Goal: Task Accomplishment & Management: Complete application form

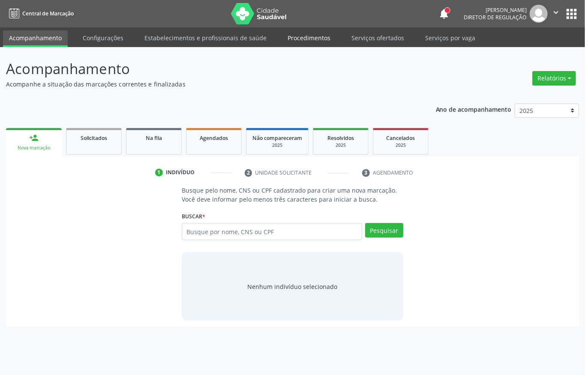
click at [309, 38] on link "Procedimentos" at bounding box center [309, 37] width 55 height 15
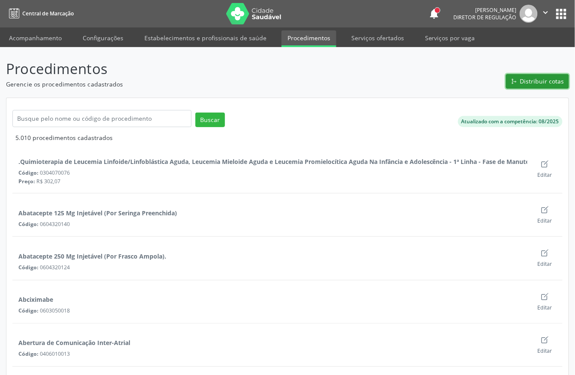
click at [528, 86] on button "Distribuir cotas" at bounding box center [537, 81] width 63 height 15
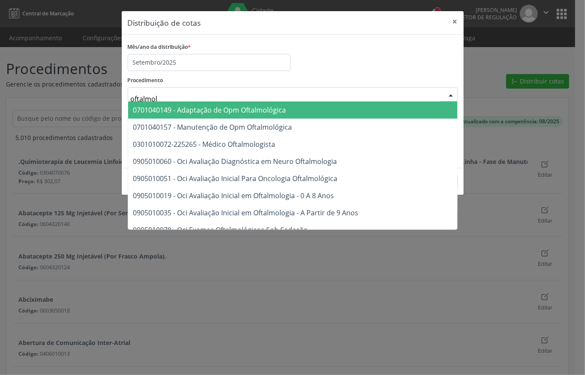
type input "oftalmolo"
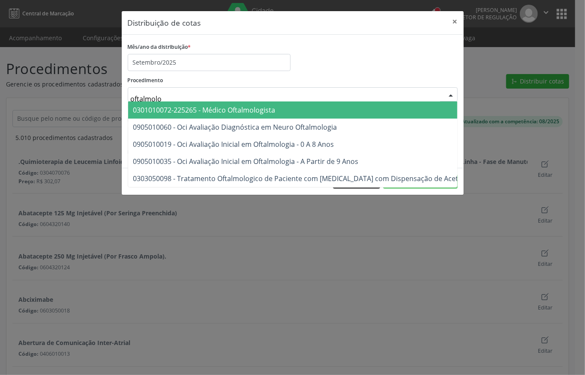
click at [201, 105] on span "0301010072-225265 - Médico Oftalmologista" at bounding box center [352, 110] width 448 height 17
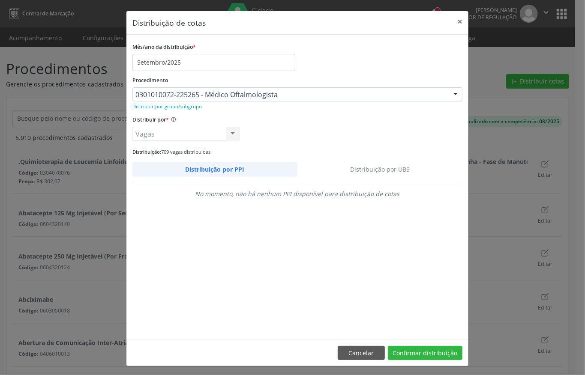
click at [350, 170] on link "Distribuição por UBS" at bounding box center [379, 169] width 165 height 15
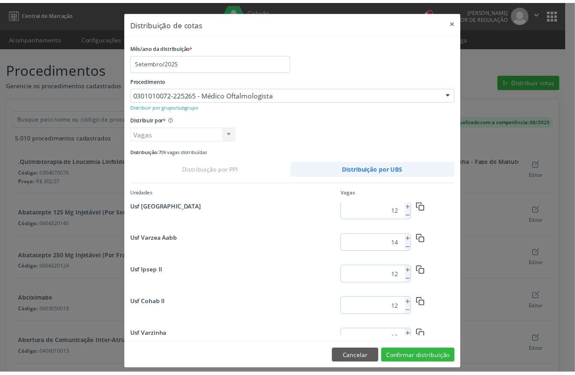
scroll to position [684, 0]
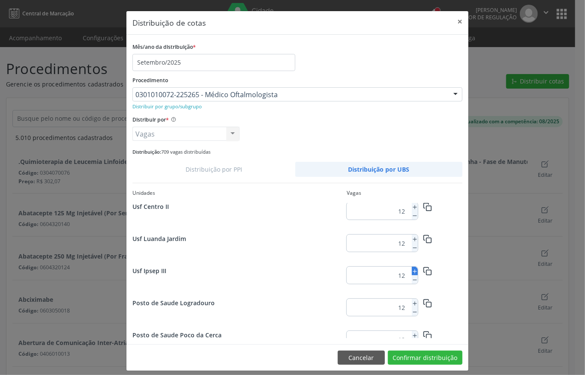
click at [412, 269] on icon at bounding box center [415, 272] width 6 height 6
type input "13"
click at [395, 355] on button "Confirmar distribuição" at bounding box center [425, 358] width 75 height 15
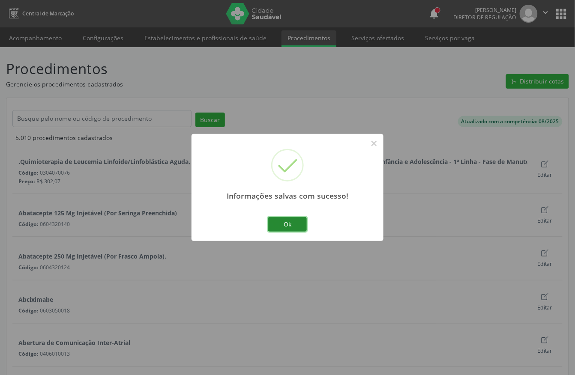
click at [291, 219] on button "Ok" at bounding box center [287, 224] width 39 height 15
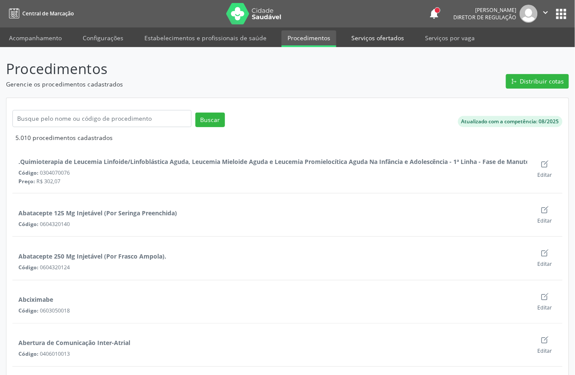
click at [375, 35] on link "Serviços ofertados" at bounding box center [377, 37] width 65 height 15
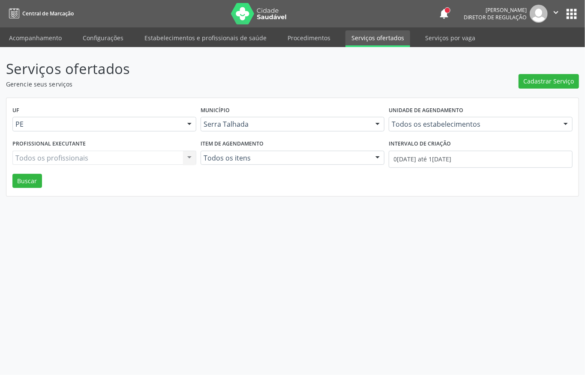
click at [408, 121] on div "Todos os estabelecimentos Todos os estabelecimentos 3 Grupamento de Bombeiros […" at bounding box center [481, 124] width 184 height 15
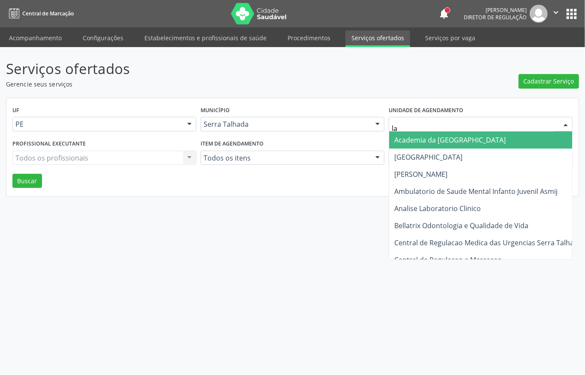
type input "lab"
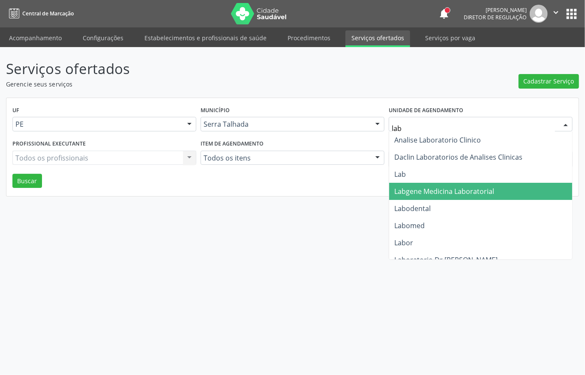
click at [420, 190] on span "Labgene Medicina Laboratorial" at bounding box center [444, 191] width 100 height 9
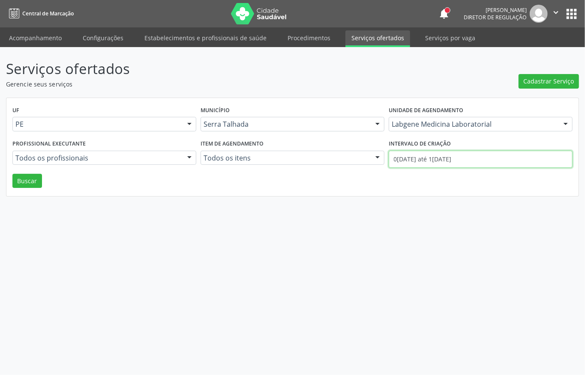
click at [429, 162] on input "0[DATE] até 1[DATE]" at bounding box center [481, 159] width 184 height 17
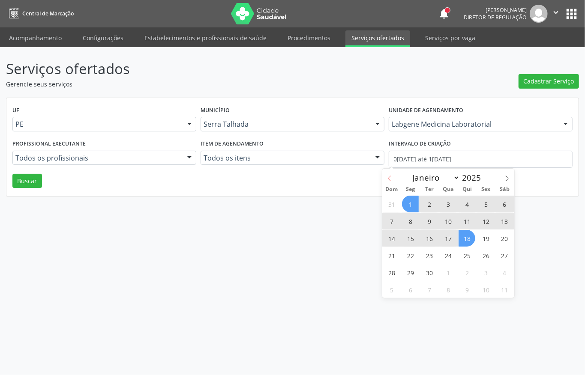
click at [388, 180] on icon at bounding box center [390, 179] width 6 height 6
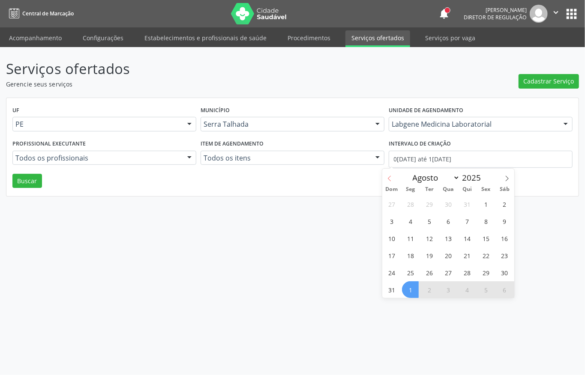
click at [388, 180] on icon at bounding box center [390, 179] width 6 height 6
select select "6"
click at [427, 202] on span "1" at bounding box center [429, 204] width 17 height 17
type input "[DATE]"
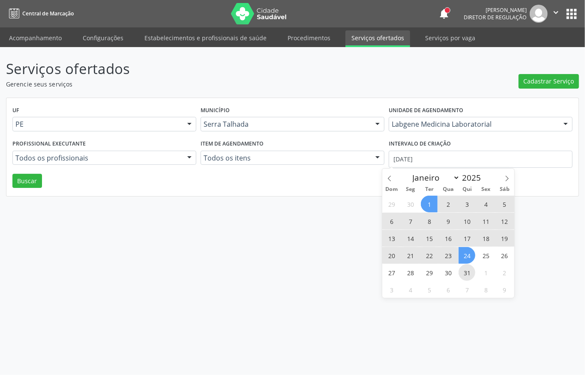
click at [462, 267] on div "29 30 1 2 3 4 5 6 7 8 9 10 11 12 13 14 15 16 17 18 19 20 21 22 23 24 25 26 27 2…" at bounding box center [448, 246] width 132 height 103
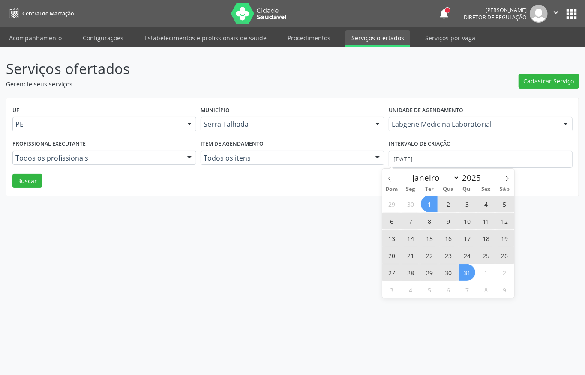
click at [462, 268] on span "31" at bounding box center [467, 272] width 17 height 17
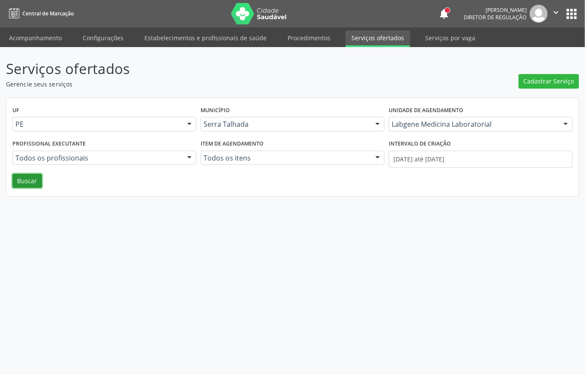
click at [40, 180] on button "Buscar" at bounding box center [27, 181] width 30 height 15
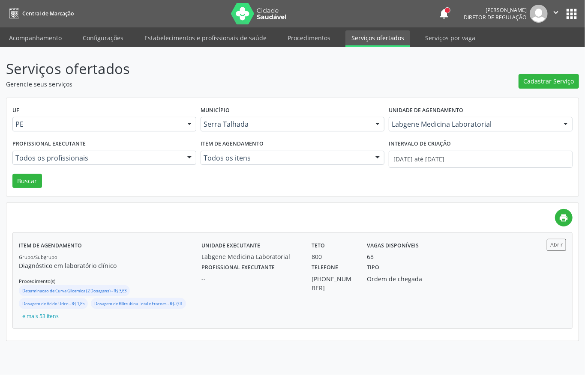
click at [450, 273] on div "Profissional executante -- Telefone [PHONE_NUMBER] Tipo Ordem de chegada" at bounding box center [360, 276] width 331 height 31
click at [52, 37] on link "Acompanhamento" at bounding box center [35, 37] width 65 height 15
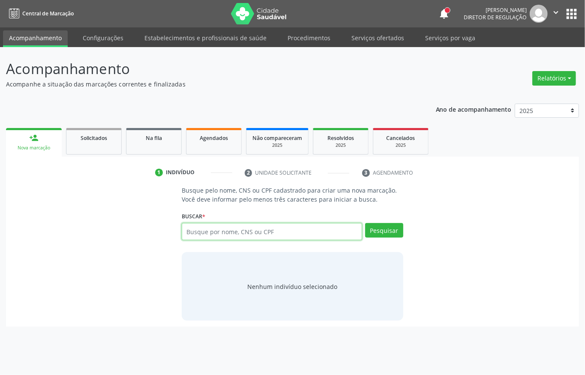
click at [205, 230] on input "text" at bounding box center [272, 231] width 180 height 17
type input "702508345027233"
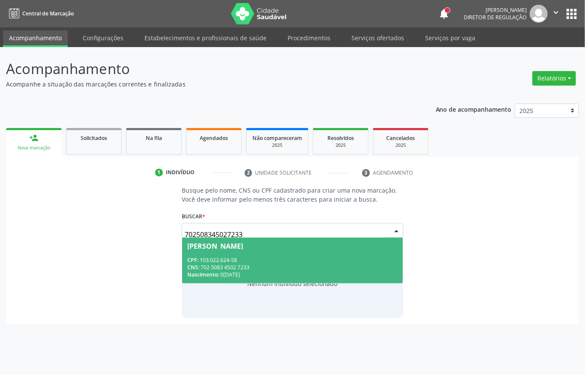
click at [227, 280] on span "[PERSON_NAME] CPF: 103.022.624-58 CNS: 702 5083 4502 7233 Nascimento: [DATE]" at bounding box center [292, 261] width 221 height 46
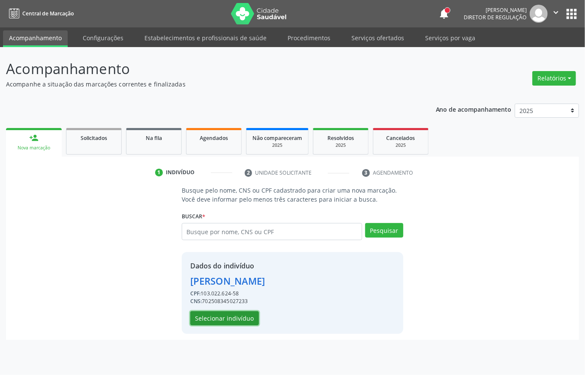
click at [225, 314] on button "Selecionar indivíduo" at bounding box center [224, 319] width 69 height 15
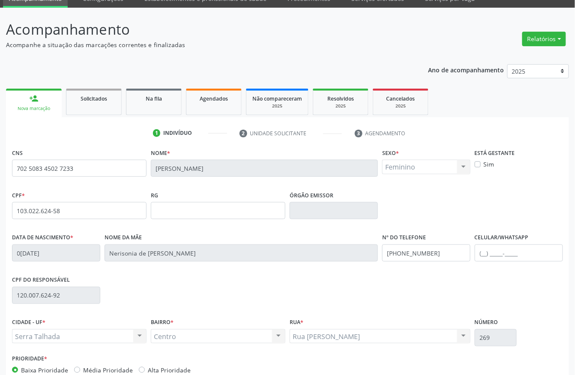
scroll to position [90, 0]
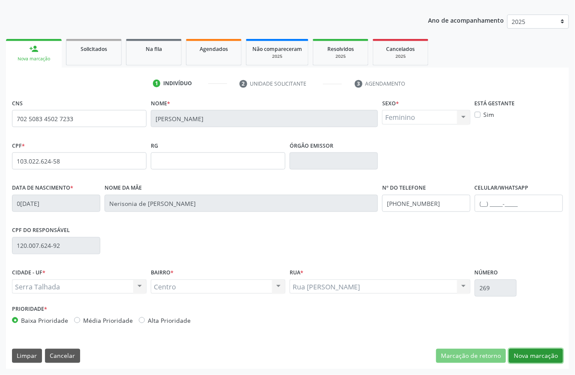
click at [518, 353] on button "Nova marcação" at bounding box center [536, 356] width 54 height 15
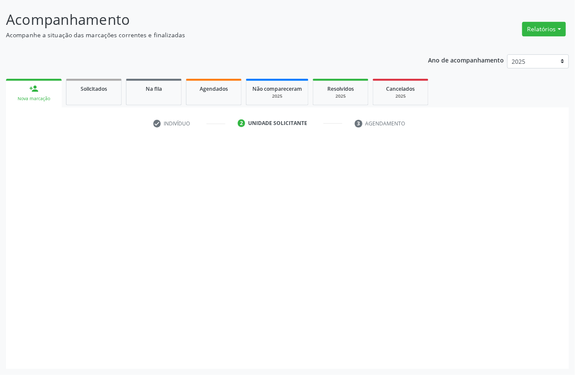
scroll to position [50, 0]
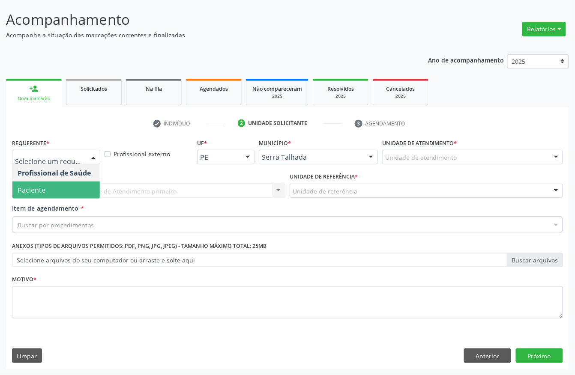
click at [51, 193] on span "Paciente" at bounding box center [55, 190] width 87 height 17
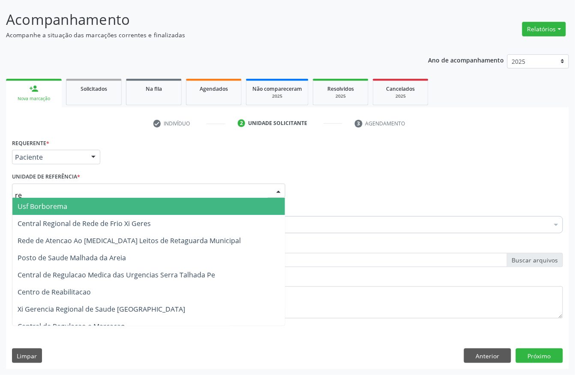
type input "rea"
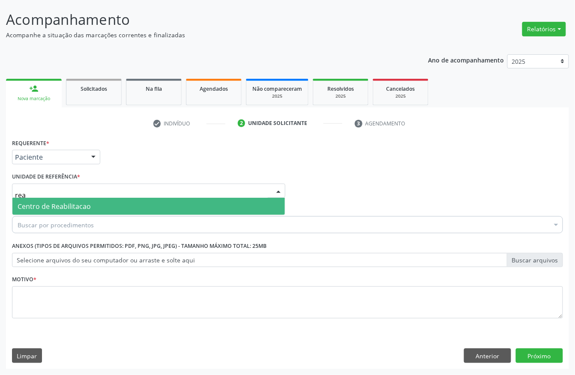
click at [53, 206] on span "Centro de Reabilitacao" at bounding box center [54, 206] width 73 height 9
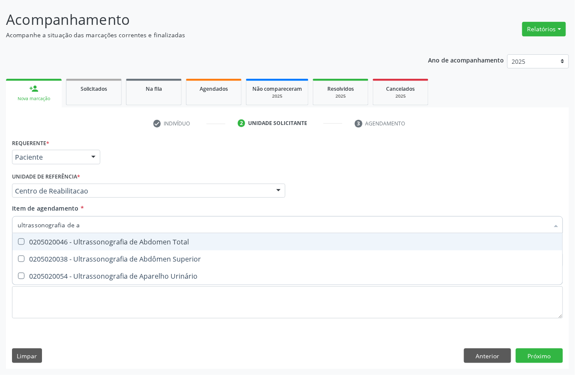
type input "ultrassonografia de ab"
click at [75, 239] on div "0205020046 - Ultrassonografia de Abdomen Total" at bounding box center [288, 242] width 540 height 7
checkbox Total "true"
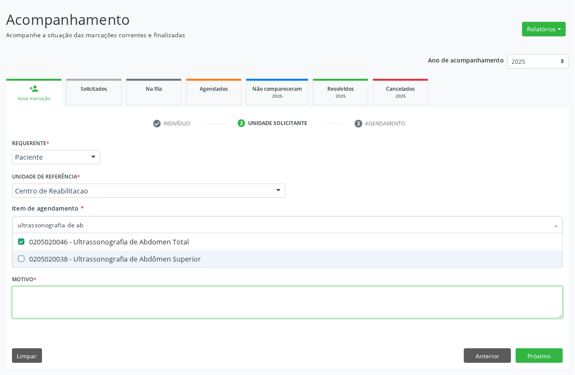
click at [60, 299] on div "Requerente * Paciente Profissional de Saúde Paciente Nenhum resultado encontrad…" at bounding box center [287, 234] width 551 height 194
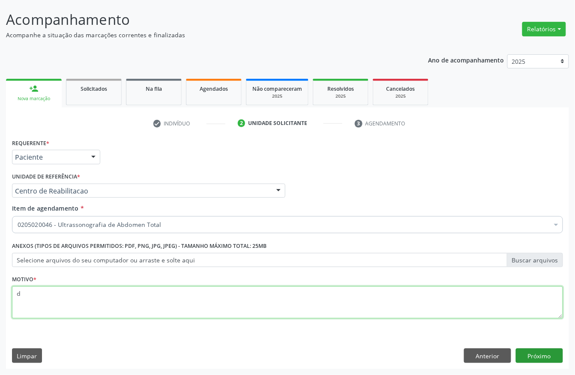
type textarea "d"
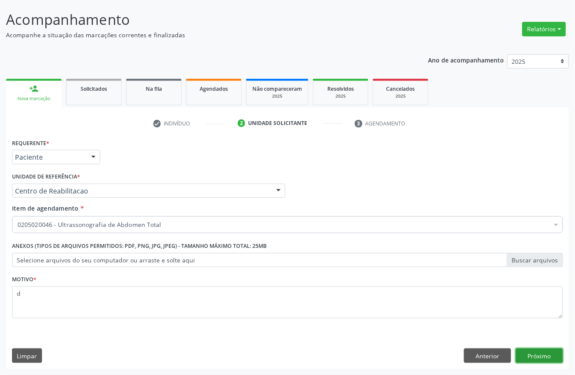
click at [543, 357] on button "Próximo" at bounding box center [539, 356] width 47 height 15
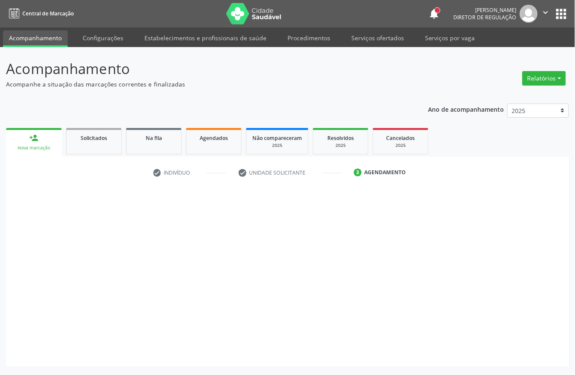
scroll to position [0, 0]
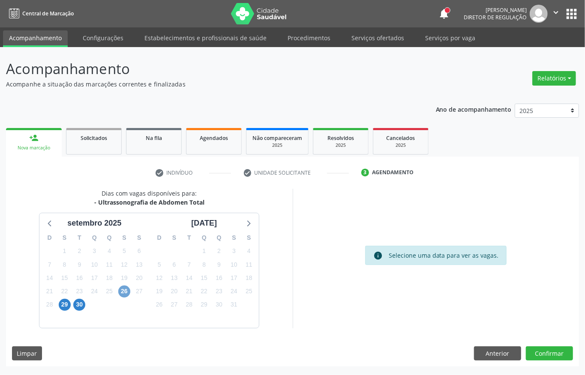
click at [123, 289] on span "26" at bounding box center [124, 292] width 12 height 12
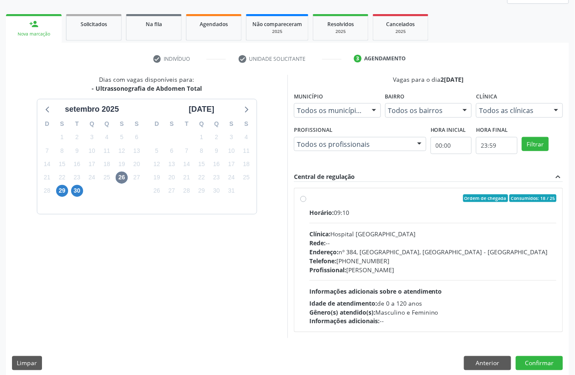
click at [357, 221] on div "Horário: 09:10 Clínica: Hospital [GEOGRAPHIC_DATA] Rede: -- Endereço: [STREET_A…" at bounding box center [432, 267] width 247 height 118
click at [306, 202] on input "Ordem de chegada Consumidos: 18 / 25 Horário: 09:10 Clínica: Hospital [GEOGRAPH…" at bounding box center [303, 199] width 6 height 8
radio input "true"
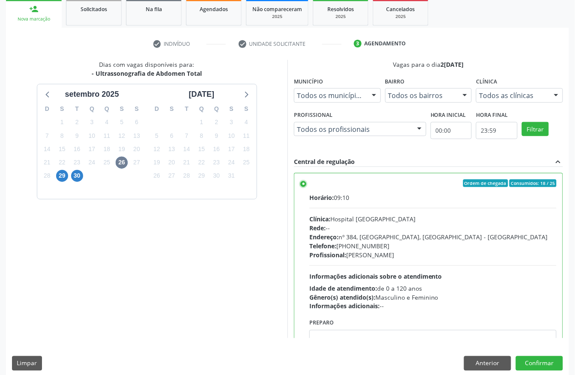
scroll to position [137, 0]
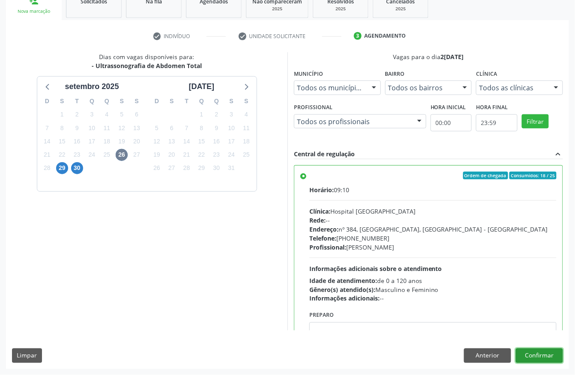
click at [554, 355] on button "Confirmar" at bounding box center [539, 356] width 47 height 15
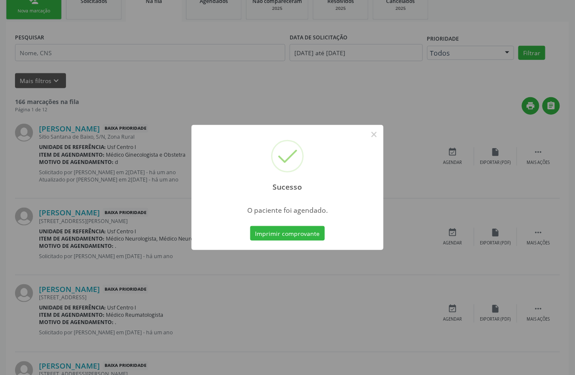
scroll to position [0, 0]
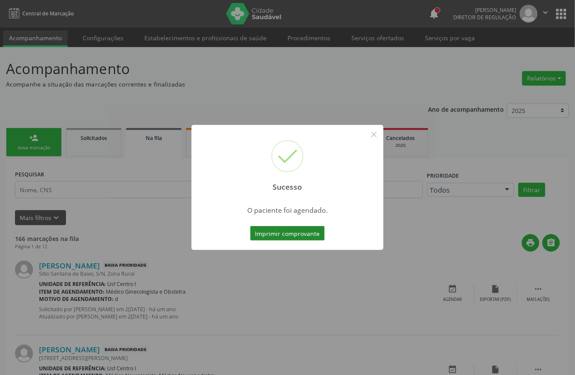
click at [282, 235] on button "Imprimir comprovante" at bounding box center [287, 233] width 75 height 15
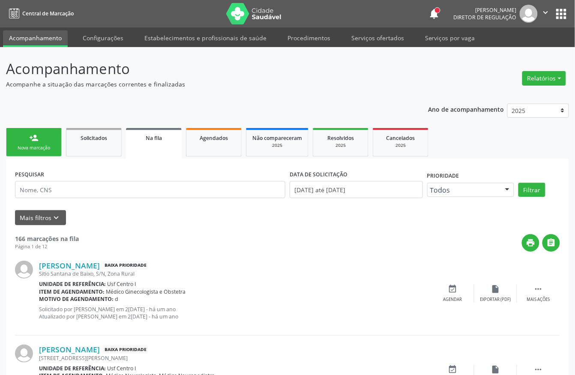
drag, startPoint x: 47, startPoint y: 150, endPoint x: 50, endPoint y: 156, distance: 6.7
click at [47, 150] on div "Nova marcação" at bounding box center [33, 148] width 43 height 6
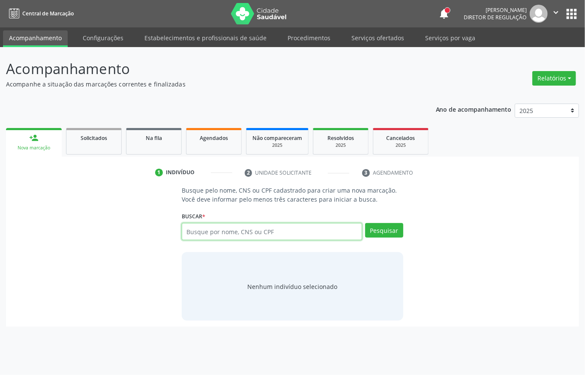
click at [229, 235] on input "text" at bounding box center [272, 231] width 180 height 17
type input "89216849487"
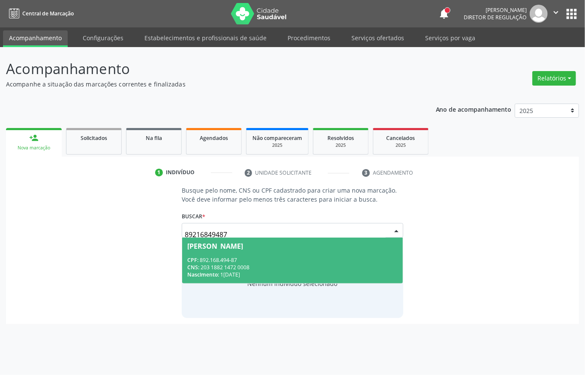
click at [226, 265] on div "CNS: 203 1882 1472 0008" at bounding box center [292, 267] width 210 height 7
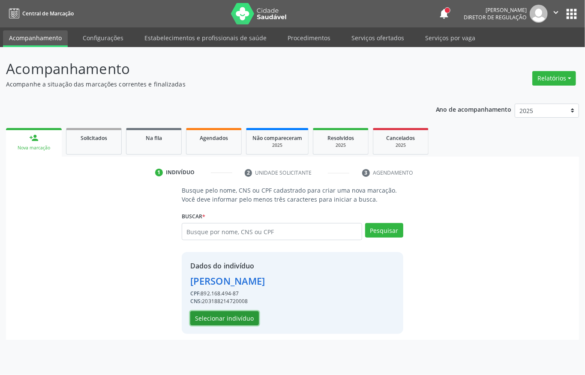
click at [248, 319] on button "Selecionar indivíduo" at bounding box center [224, 319] width 69 height 15
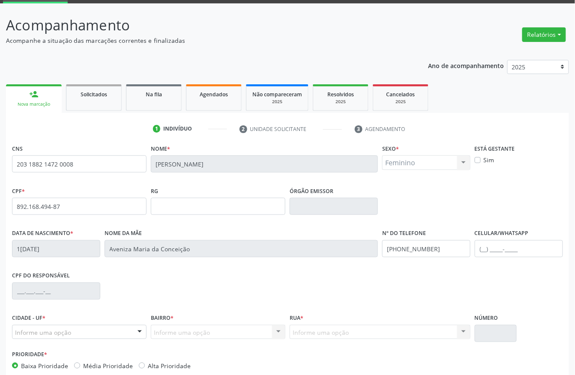
scroll to position [90, 0]
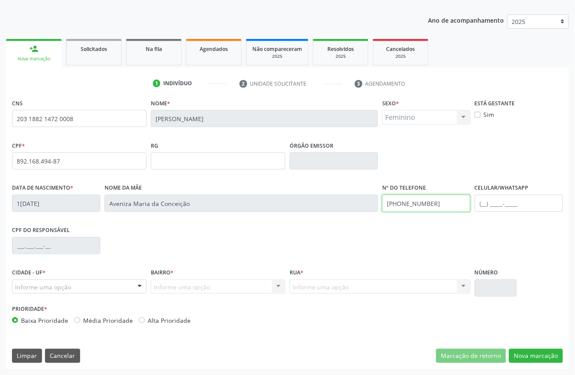
click at [432, 202] on input "[PHONE_NUMBER]" at bounding box center [426, 203] width 88 height 17
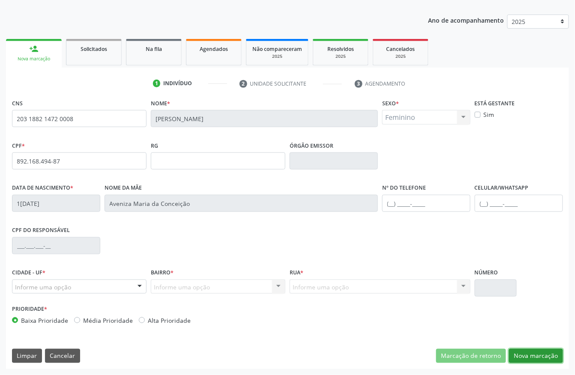
click at [534, 359] on button "Nova marcação" at bounding box center [536, 356] width 54 height 15
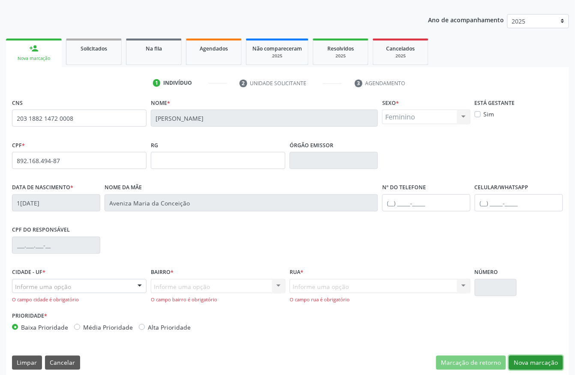
click at [525, 357] on button "Nova marcação" at bounding box center [536, 363] width 54 height 15
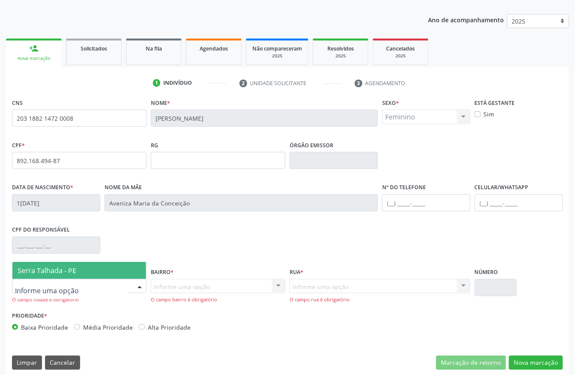
click at [88, 280] on div at bounding box center [79, 286] width 135 height 15
click at [83, 273] on span "Serra Talhada - PE" at bounding box center [79, 270] width 134 height 17
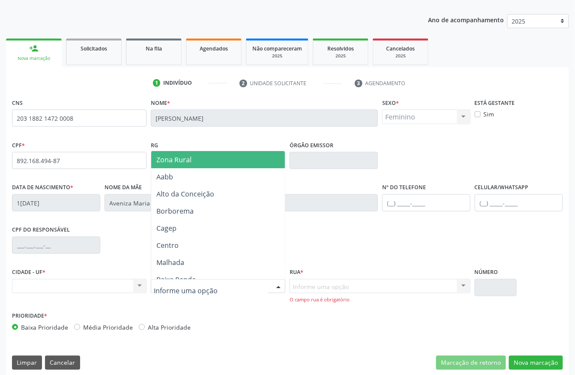
click at [213, 291] on div at bounding box center [218, 286] width 135 height 15
click at [186, 165] on span "Zona Rural" at bounding box center [173, 159] width 35 height 9
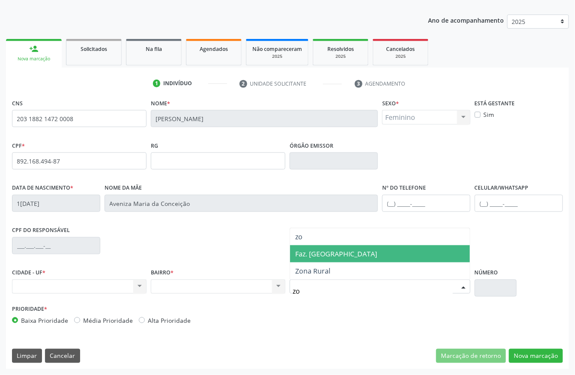
type input "zon"
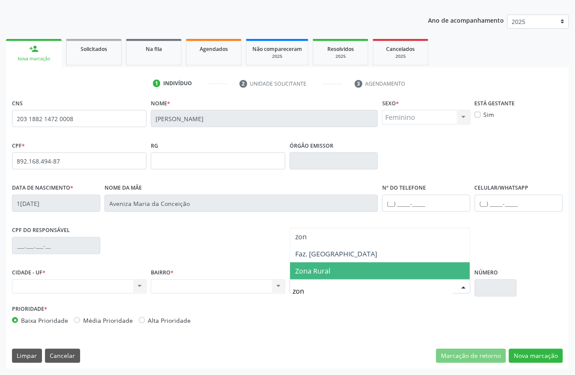
click at [331, 267] on span "Zona Rural" at bounding box center [380, 271] width 180 height 17
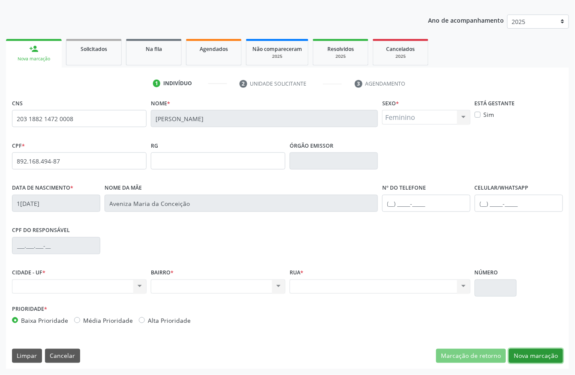
click at [527, 350] on button "Nova marcação" at bounding box center [536, 356] width 54 height 15
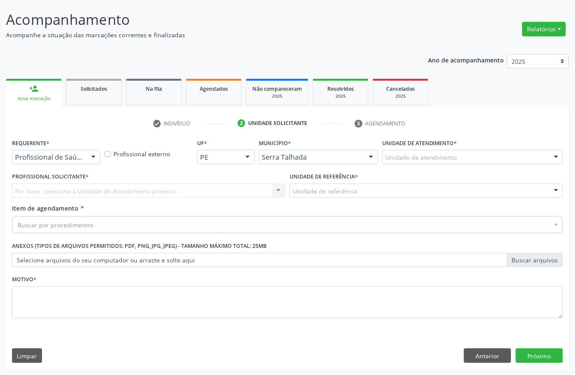
scroll to position [50, 0]
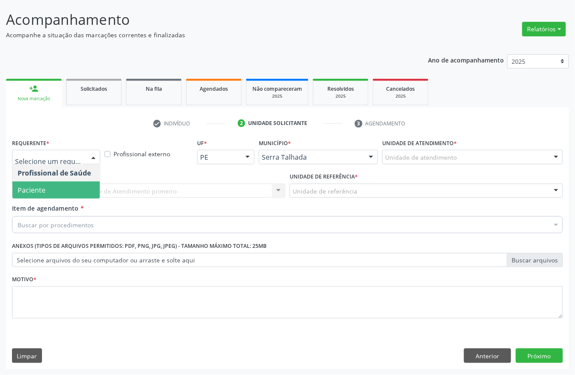
click at [60, 184] on span "Paciente" at bounding box center [55, 190] width 87 height 17
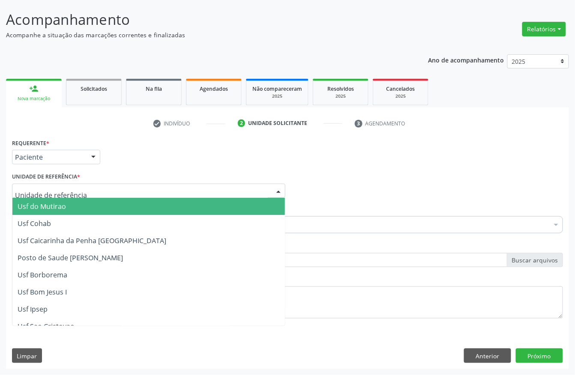
click at [60, 184] on div at bounding box center [148, 191] width 273 height 15
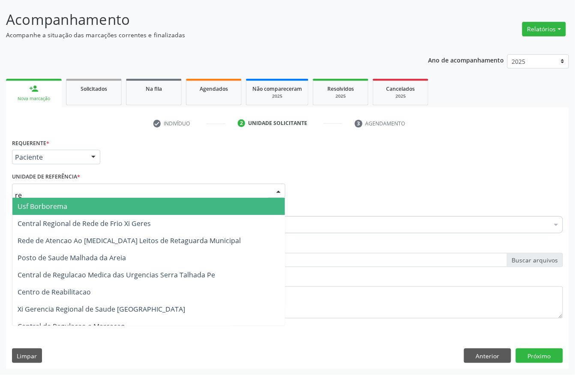
type input "rea"
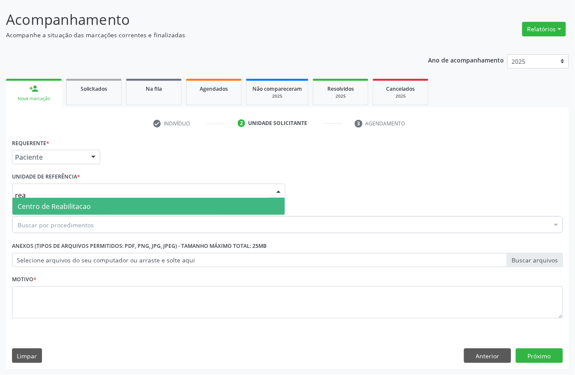
click at [67, 207] on span "Centro de Reabilitacao" at bounding box center [54, 206] width 73 height 9
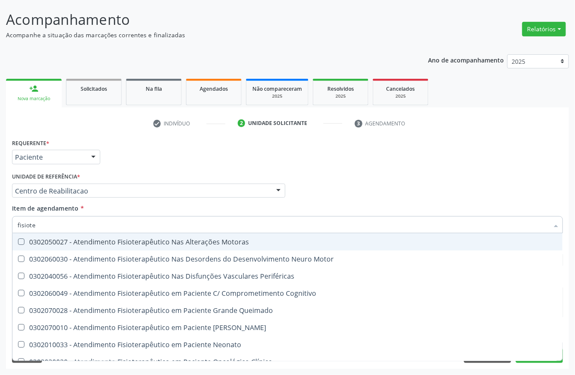
type input "fisioter"
click at [83, 240] on div "0302050027 - Atendimento Fisioterapêutico Nas Alterações Motoras" at bounding box center [288, 242] width 540 height 7
checkbox Motoras "true"
click at [144, 179] on div "Unidade de referência * Centro de Reabilitacao Usf do Mutirao Usf Cohab Usf Cai…" at bounding box center [148, 184] width 273 height 27
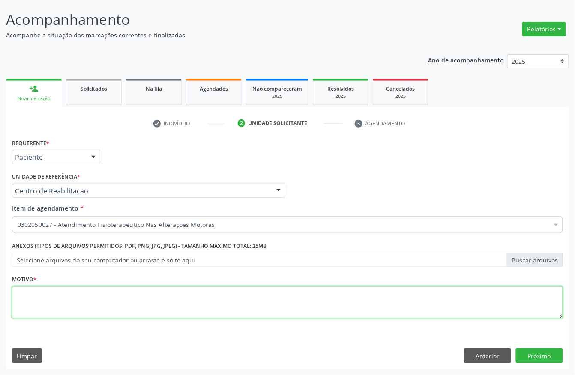
click at [38, 300] on textarea at bounding box center [287, 303] width 551 height 33
type textarea "s"
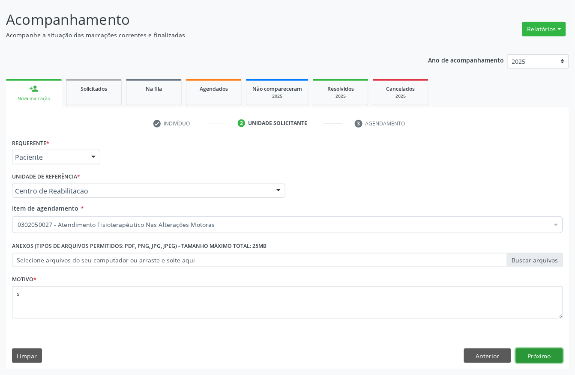
click at [542, 359] on button "Próximo" at bounding box center [539, 356] width 47 height 15
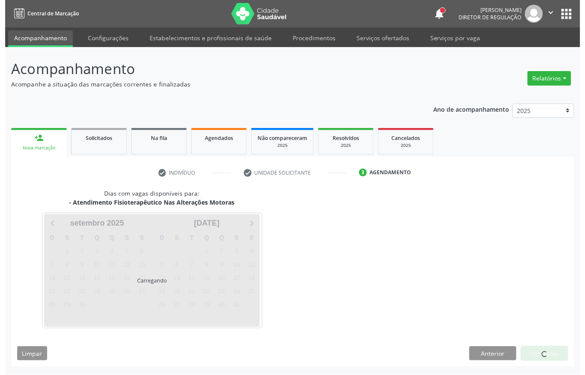
scroll to position [0, 0]
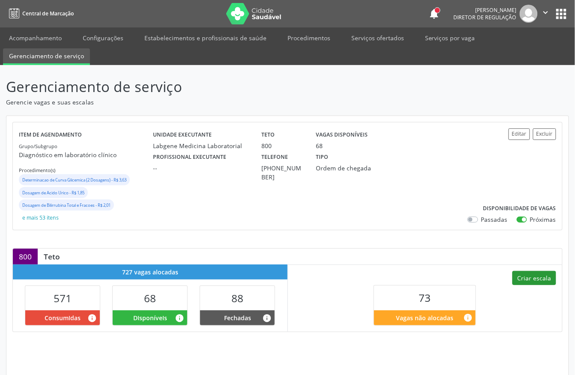
click at [525, 281] on button "Criar escala" at bounding box center [535, 278] width 44 height 15
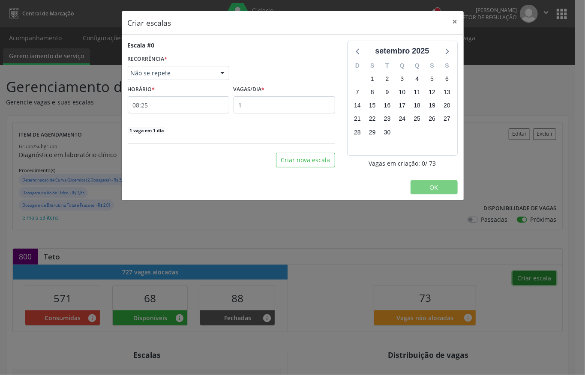
select select "8"
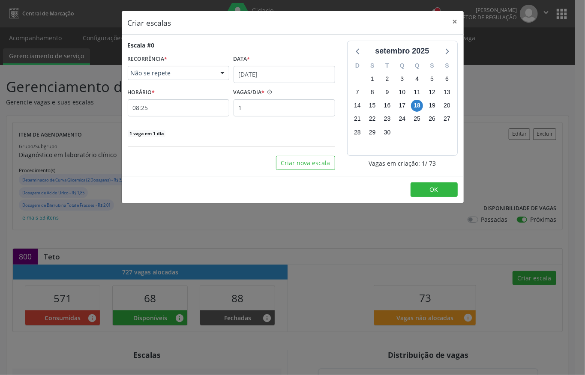
click at [266, 85] on div "Escala #0 RECORRÊNCIA * Não se repete Não se repete Diário/Semanal Mensal Nenhu…" at bounding box center [231, 89] width 207 height 97
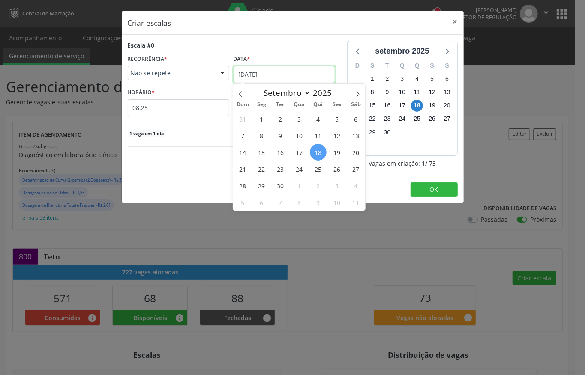
click at [263, 79] on input "18/09/2025" at bounding box center [285, 74] width 102 height 17
click at [299, 170] on span "24" at bounding box center [299, 169] width 17 height 17
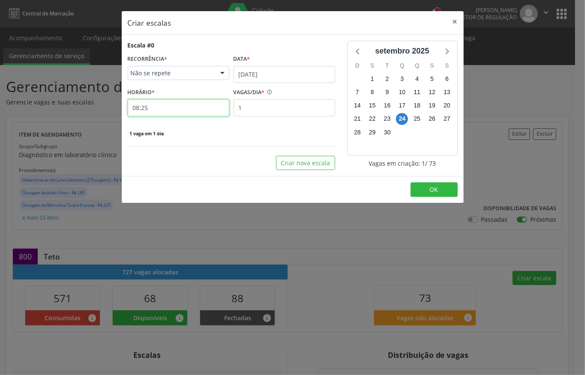
click at [191, 110] on input "08:25" at bounding box center [179, 107] width 102 height 17
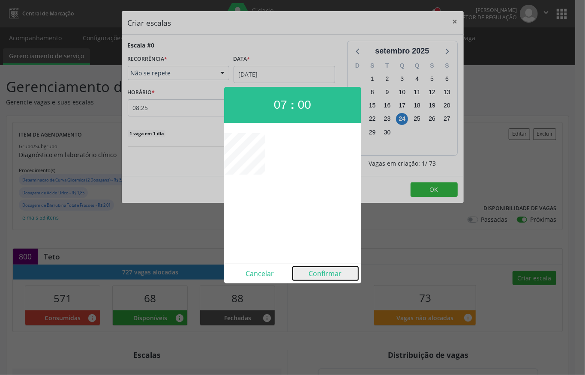
click at [317, 273] on button "Confirmar" at bounding box center [326, 274] width 66 height 14
type input "07:00"
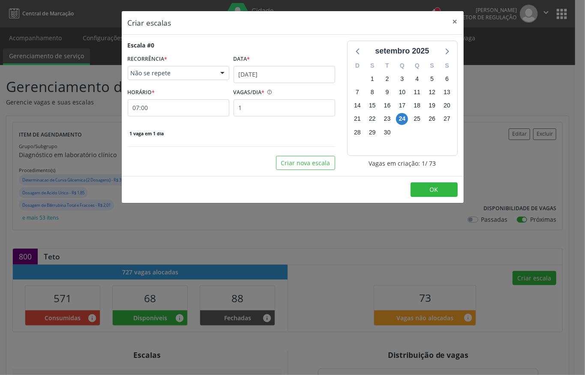
click at [280, 118] on div "Escala #0 RECORRÊNCIA * Não se repete Não se repete Diário/Semanal Mensal Nenhu…" at bounding box center [231, 89] width 207 height 97
click at [276, 109] on input "1" at bounding box center [285, 107] width 102 height 17
type input "12"
click at [416, 187] on button "OK" at bounding box center [434, 190] width 47 height 15
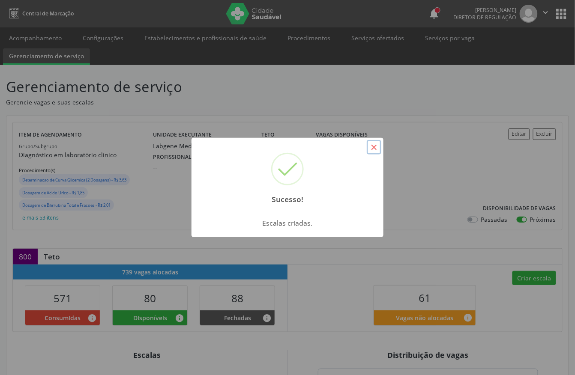
click at [375, 152] on button "×" at bounding box center [374, 147] width 15 height 15
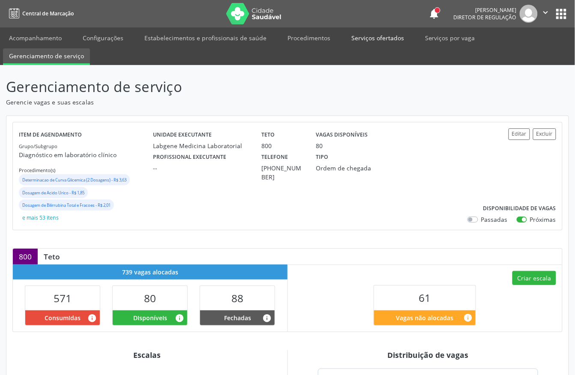
click at [372, 38] on link "Serviços ofertados" at bounding box center [377, 37] width 65 height 15
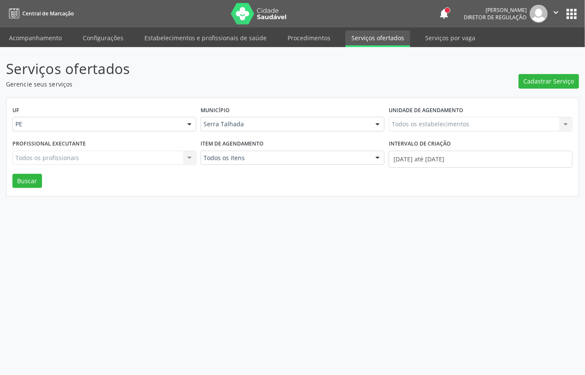
click at [431, 125] on div "Todos os estabelecimentos Todos os estabelecimentos Nenhum resultado encontrado…" at bounding box center [481, 124] width 184 height 15
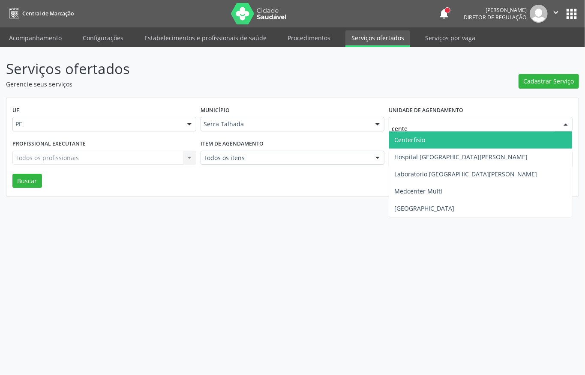
type input "center"
click at [410, 139] on span "Centerfisio" at bounding box center [409, 140] width 31 height 8
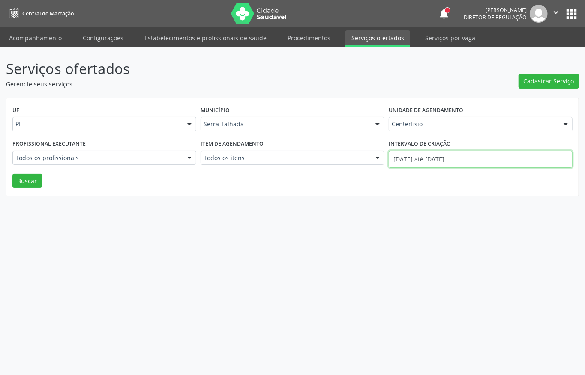
click at [400, 153] on input "0[DATE] até 1[DATE]" at bounding box center [481, 159] width 184 height 17
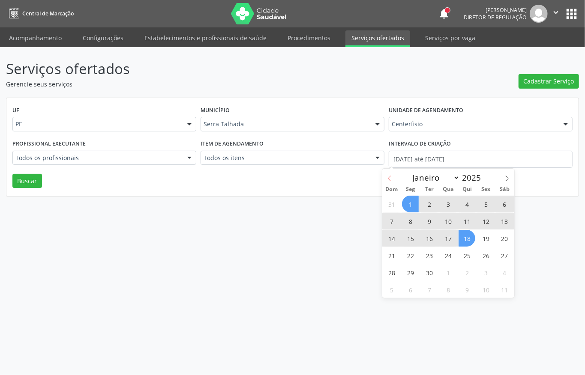
click at [388, 179] on icon at bounding box center [390, 179] width 6 height 6
select select "7"
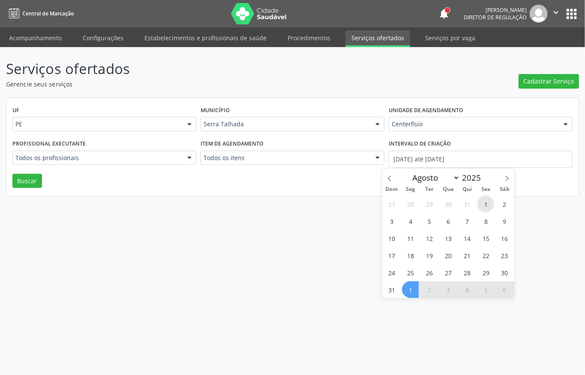
click at [480, 204] on span "1" at bounding box center [485, 204] width 17 height 17
type input "01/08/2025"
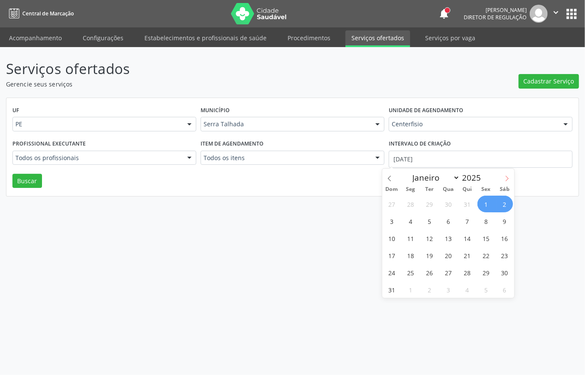
click at [506, 177] on icon at bounding box center [507, 179] width 6 height 6
select select "8"
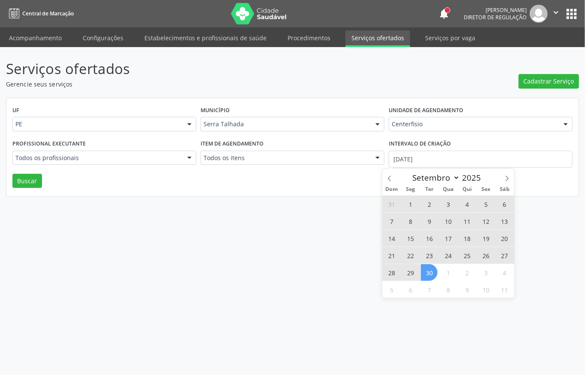
click at [433, 268] on span "30" at bounding box center [429, 272] width 17 height 17
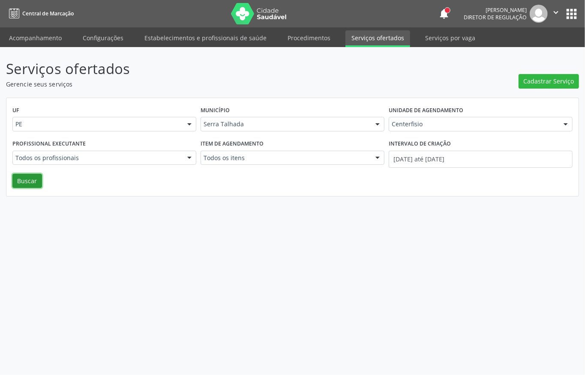
click at [31, 184] on button "Buscar" at bounding box center [27, 181] width 30 height 15
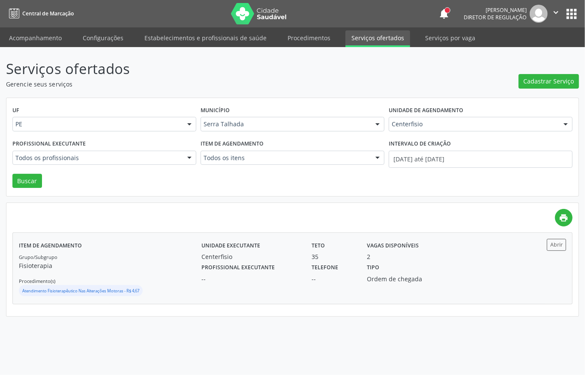
click at [441, 255] on div "Vagas disponíveis 2" at bounding box center [402, 250] width 83 height 22
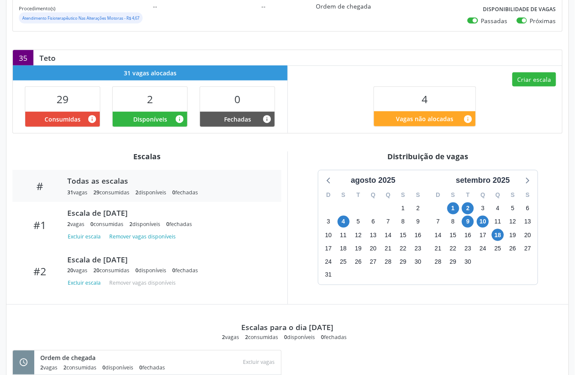
scroll to position [171, 0]
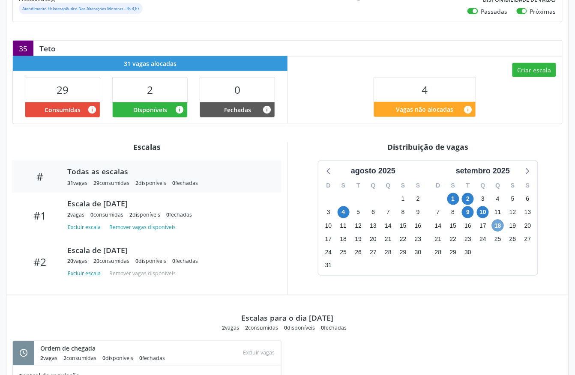
click at [496, 226] on span "18" at bounding box center [498, 226] width 12 height 12
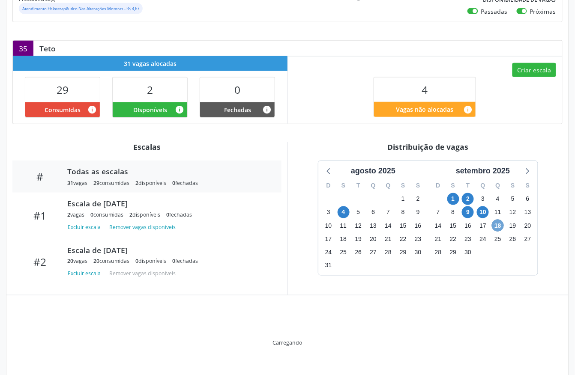
click at [496, 226] on span "18" at bounding box center [498, 226] width 12 height 12
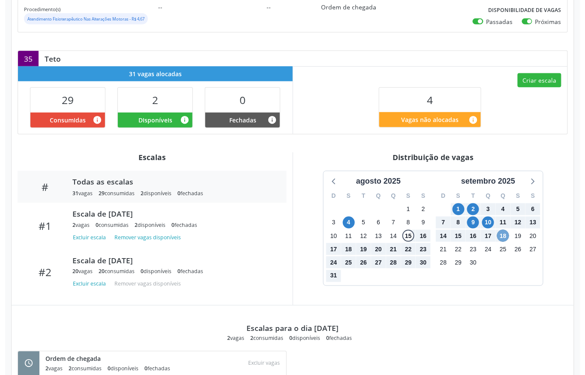
scroll to position [78, 0]
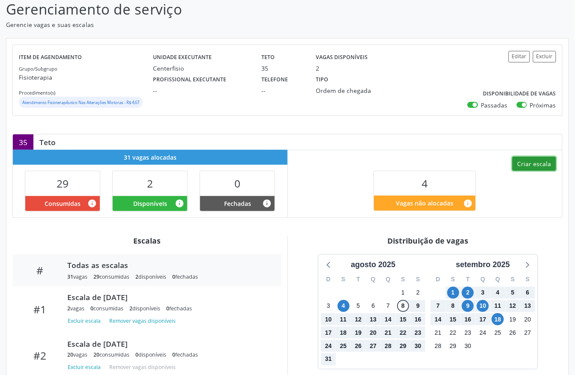
click at [530, 166] on button "Criar escala" at bounding box center [535, 164] width 44 height 15
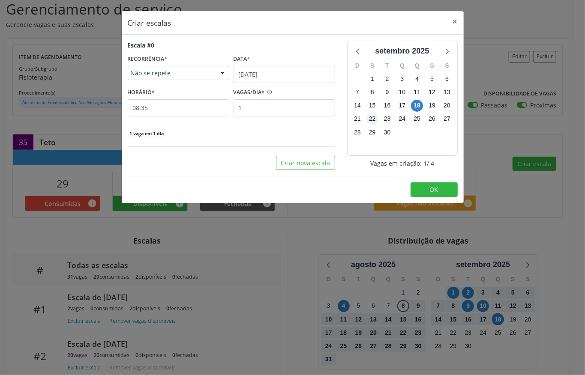
click at [378, 120] on div "22" at bounding box center [372, 118] width 15 height 13
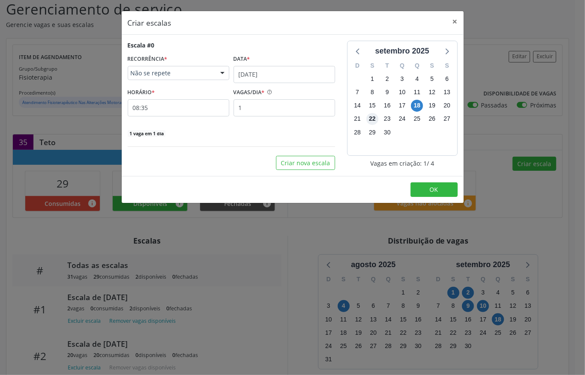
click at [374, 119] on span "22" at bounding box center [372, 119] width 12 height 12
click at [243, 72] on input "18/09/2025" at bounding box center [285, 74] width 102 height 17
